Goal: Information Seeking & Learning: Understand process/instructions

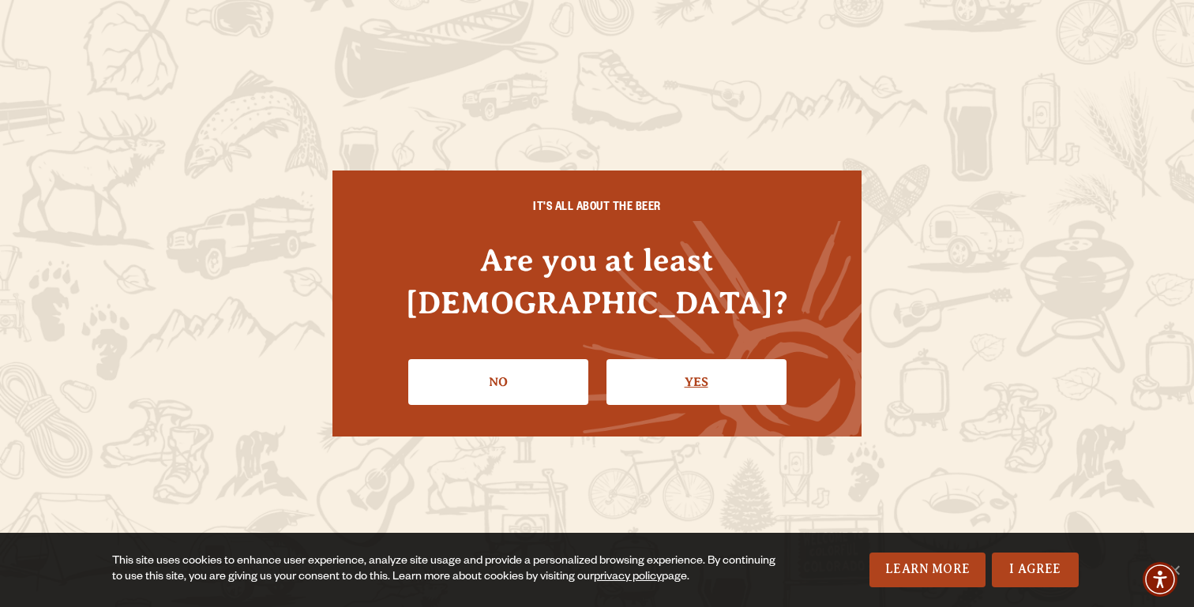
click at [686, 359] on link "Yes" at bounding box center [697, 382] width 180 height 46
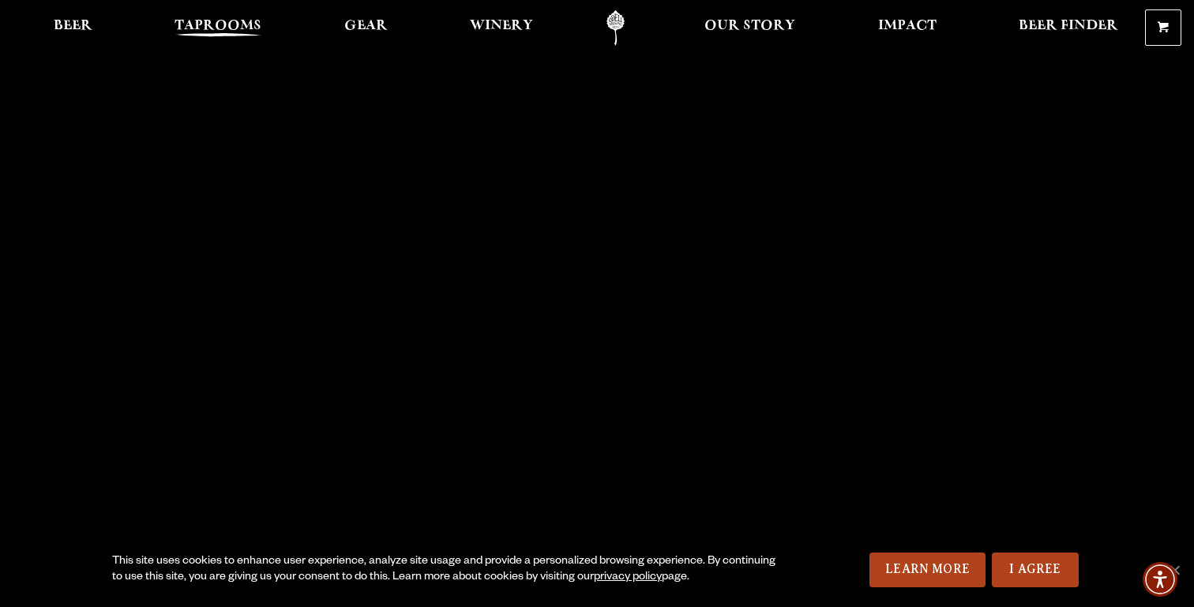
click at [243, 24] on span "Taprooms" at bounding box center [218, 26] width 87 height 13
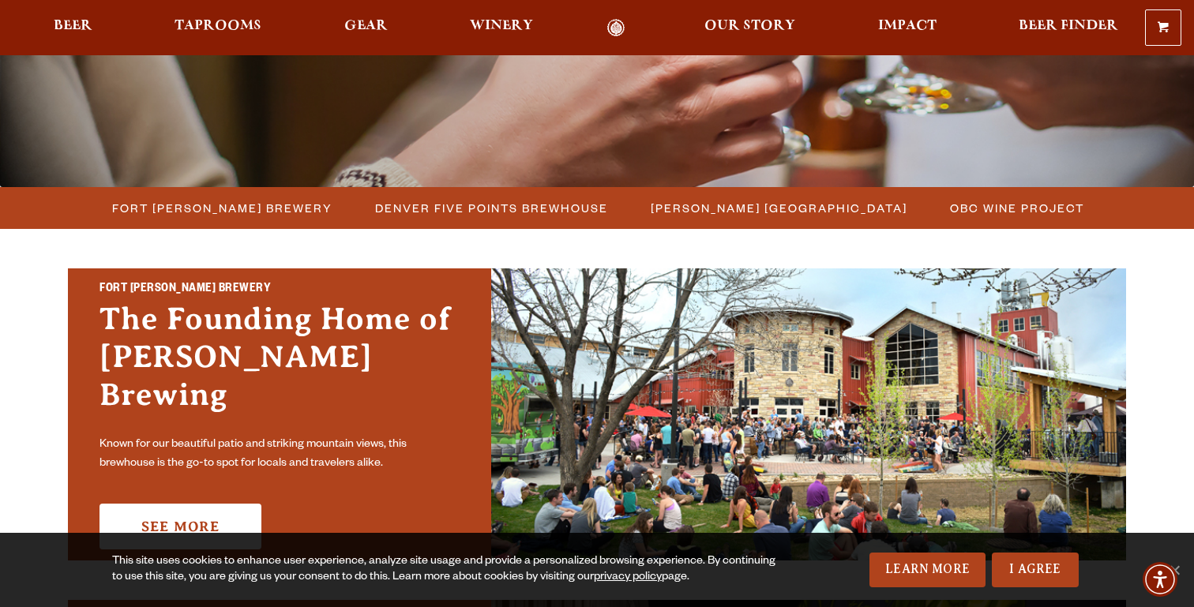
scroll to position [439, 0]
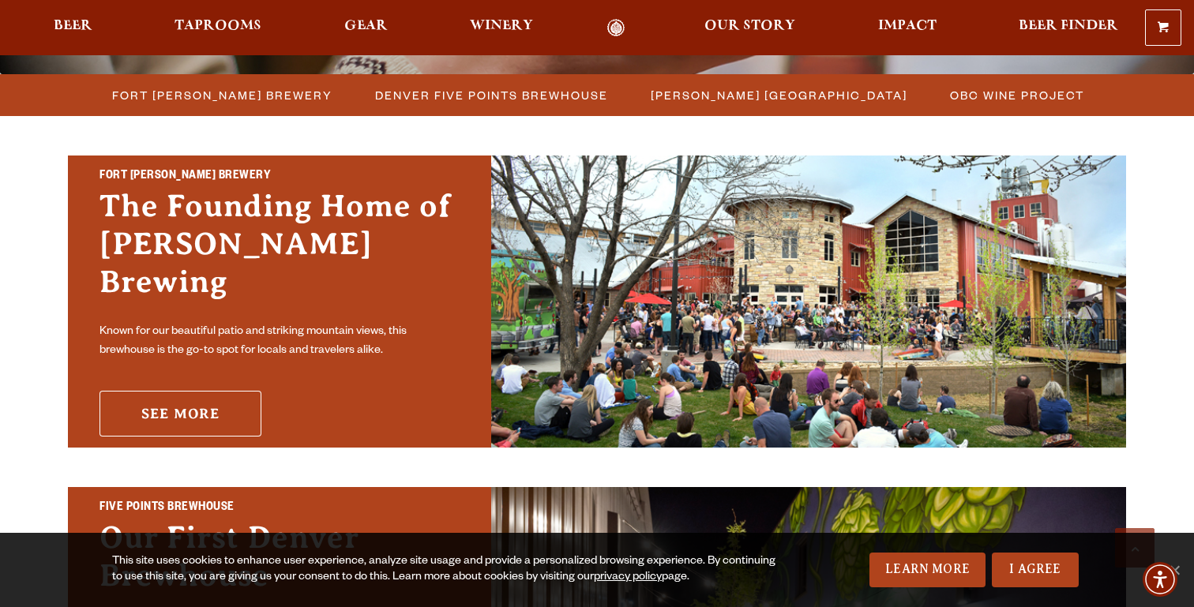
click at [195, 391] on link "See More" at bounding box center [181, 414] width 162 height 46
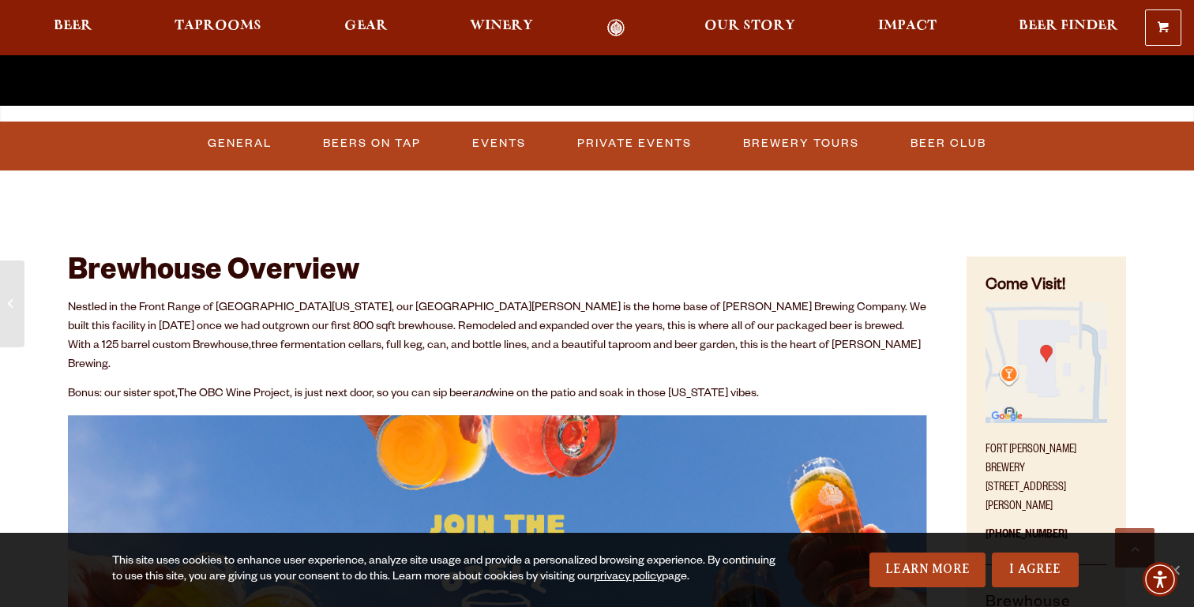
scroll to position [384, 0]
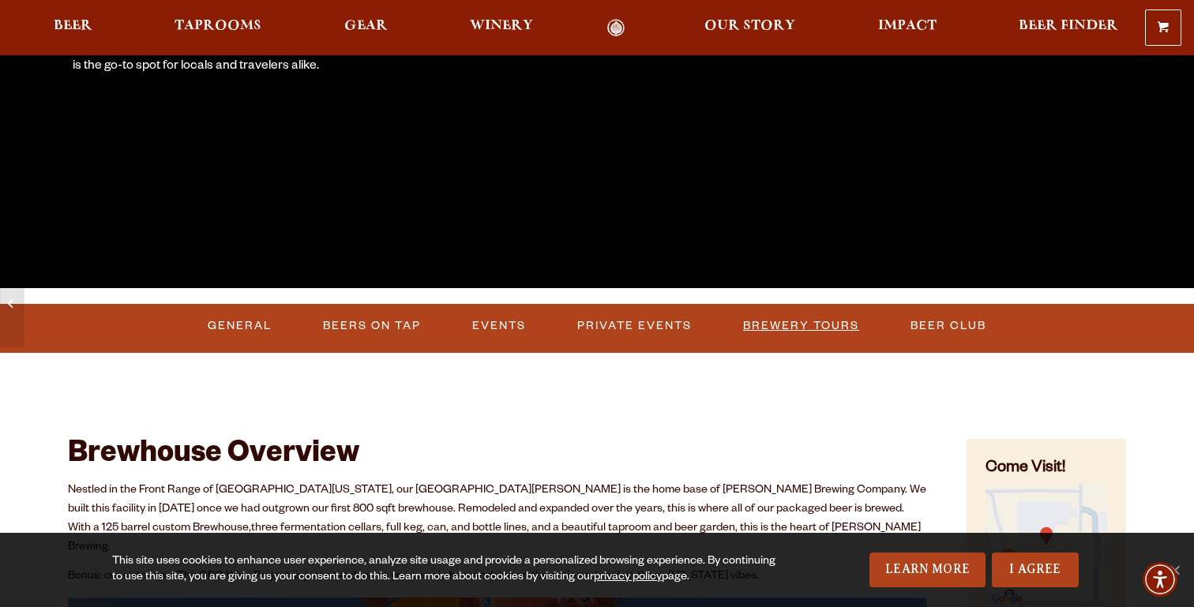
click at [749, 316] on link "Brewery Tours" at bounding box center [801, 326] width 129 height 36
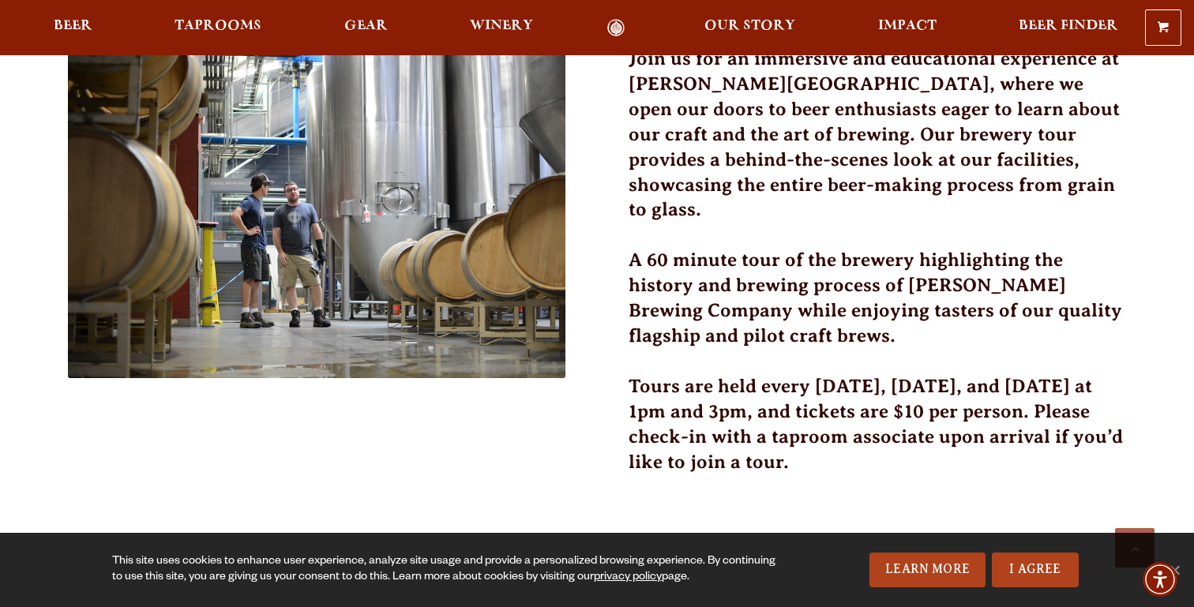
scroll to position [508, 0]
